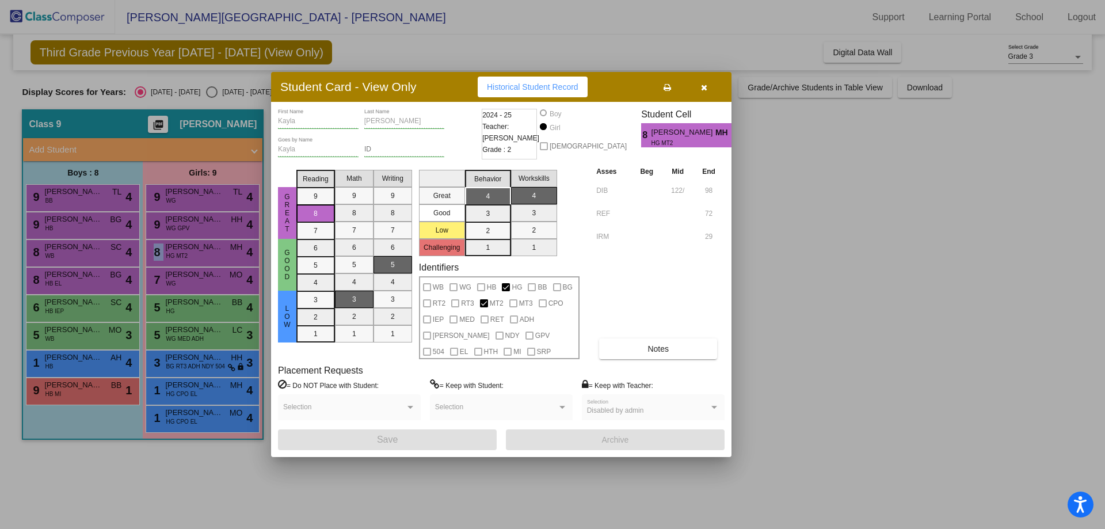
click at [710, 86] on button "button" at bounding box center [703, 87] width 37 height 21
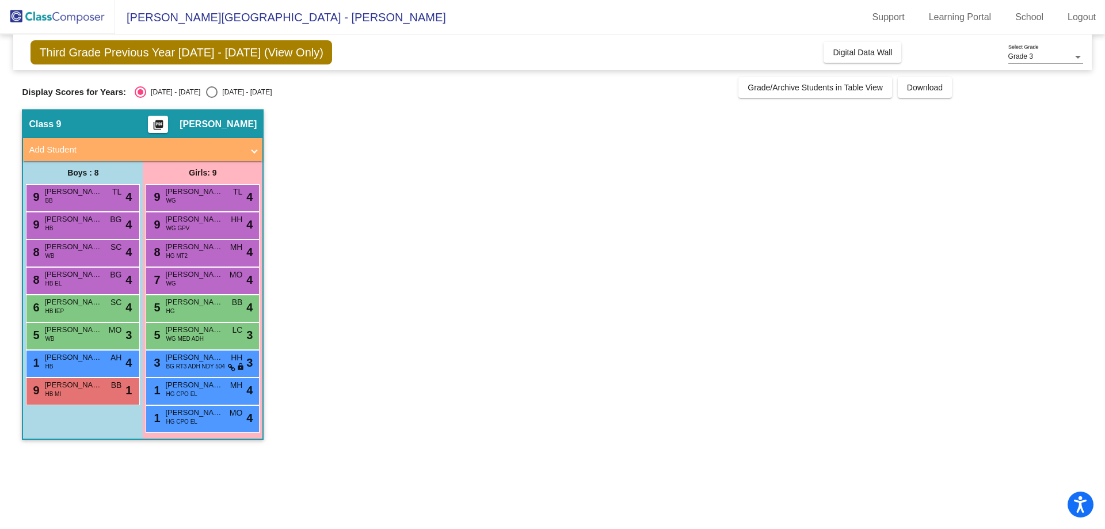
drag, startPoint x: 476, startPoint y: 313, endPoint x: 461, endPoint y: 301, distance: 19.3
click at [477, 311] on app-classroom "Class 9 picture_as_pdf [PERSON_NAME] Add Student First Name Last Name Student I…" at bounding box center [552, 280] width 1060 height 342
click at [64, 392] on div "9 [PERSON_NAME] HB MI BB lock do_not_disturb_alt 1" at bounding box center [81, 390] width 110 height 24
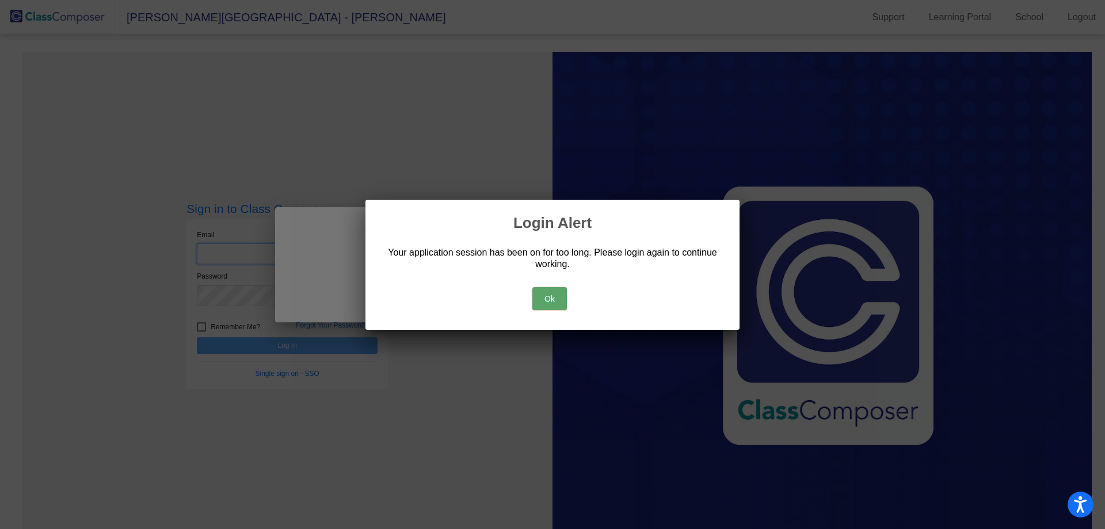
type input "[EMAIL_ADDRESS][DOMAIN_NAME]"
click at [557, 295] on button "Ok" at bounding box center [549, 298] width 35 height 23
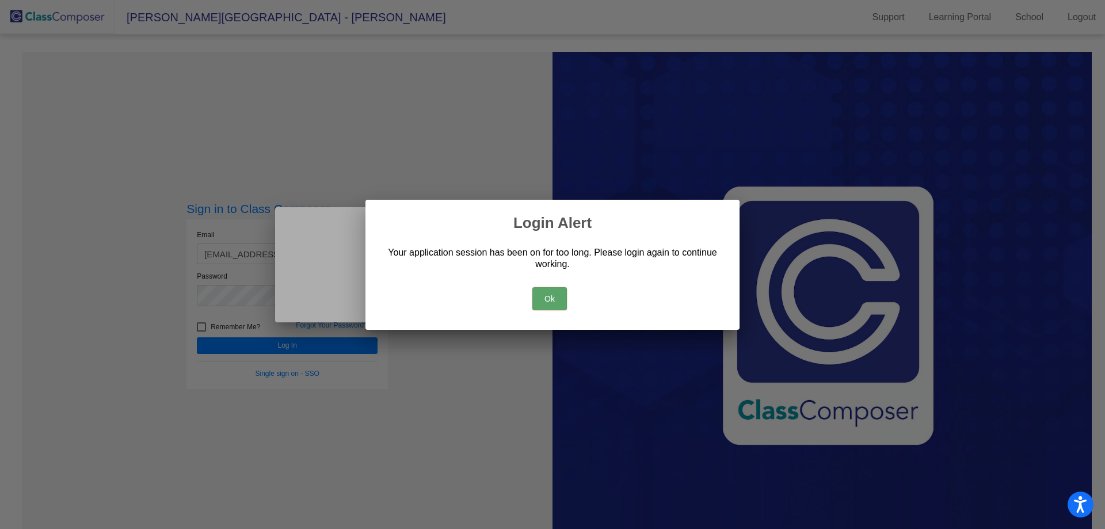
click at [543, 288] on button "Ok" at bounding box center [549, 298] width 35 height 23
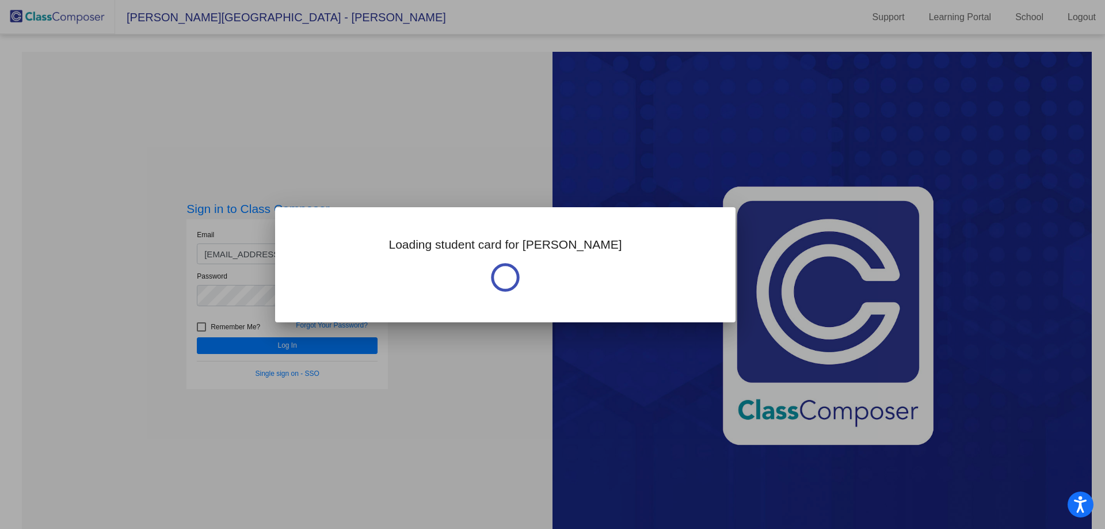
drag, startPoint x: 847, startPoint y: 80, endPoint x: 499, endPoint y: 4, distance: 356.3
click at [847, 79] on div at bounding box center [552, 264] width 1105 height 529
